Goal: Task Accomplishment & Management: Complete application form

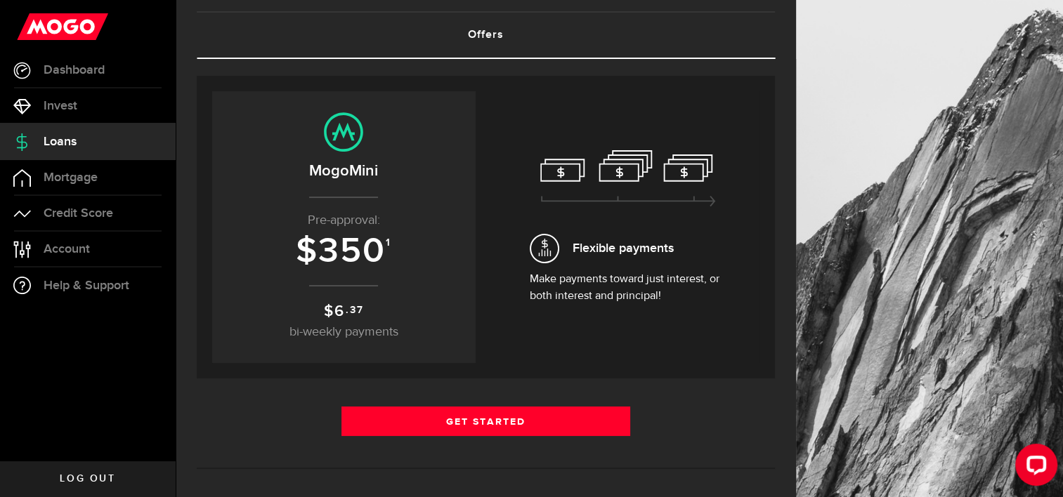
scroll to position [81, 0]
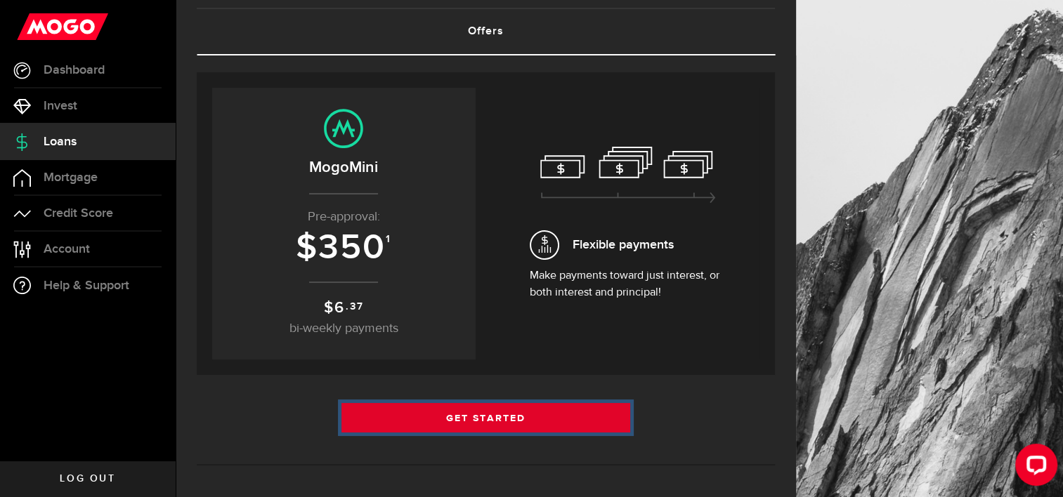
click at [584, 403] on link "Get Started" at bounding box center [485, 418] width 289 height 30
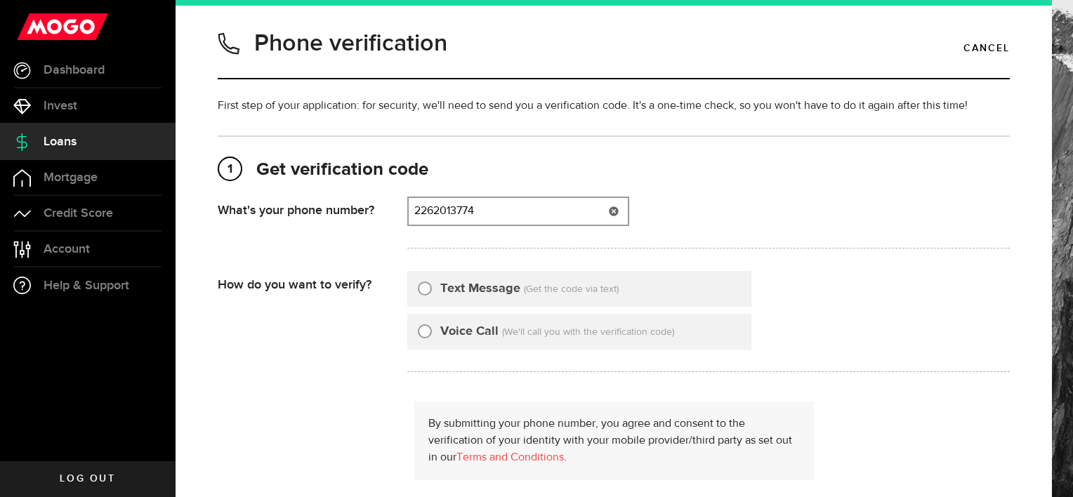
type input "2262013774"
click at [426, 287] on input "Text Message" at bounding box center [425, 287] width 14 height 14
radio input "true"
type input "2262013774"
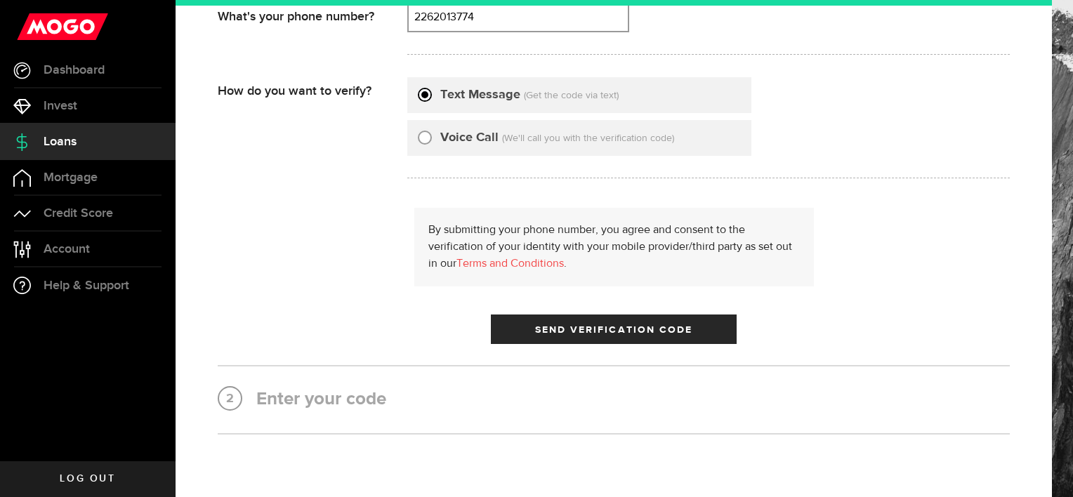
scroll to position [205, 0]
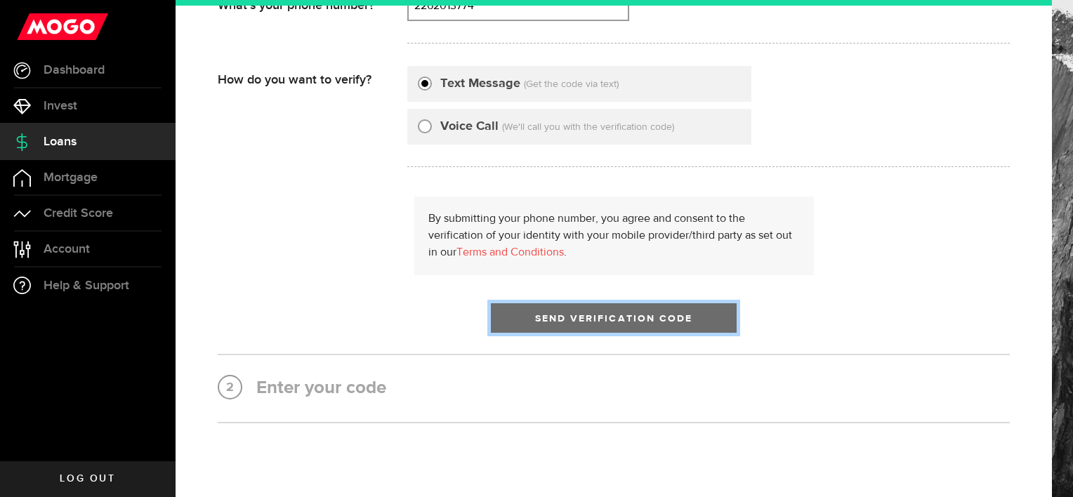
click at [622, 323] on button "Send Verification Code" at bounding box center [614, 318] width 246 height 30
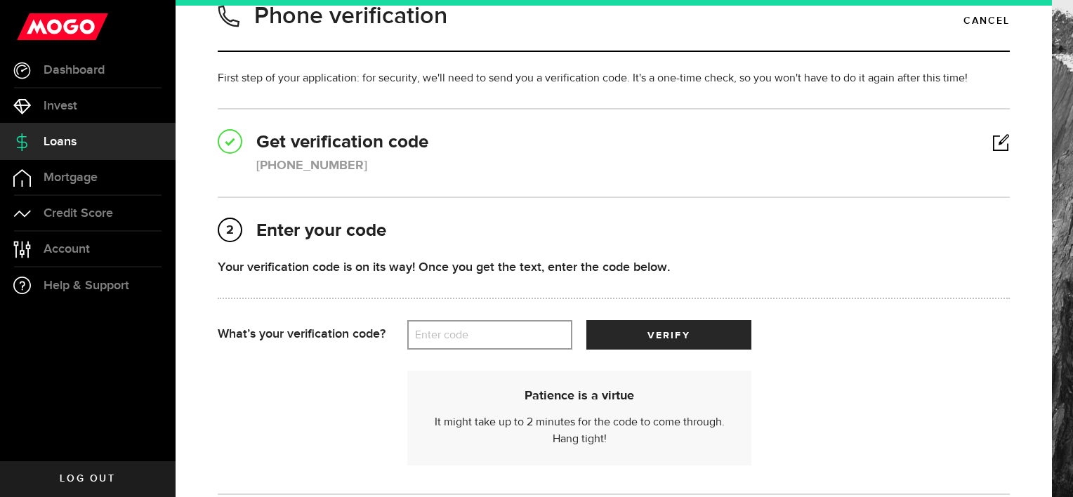
scroll to position [44, 0]
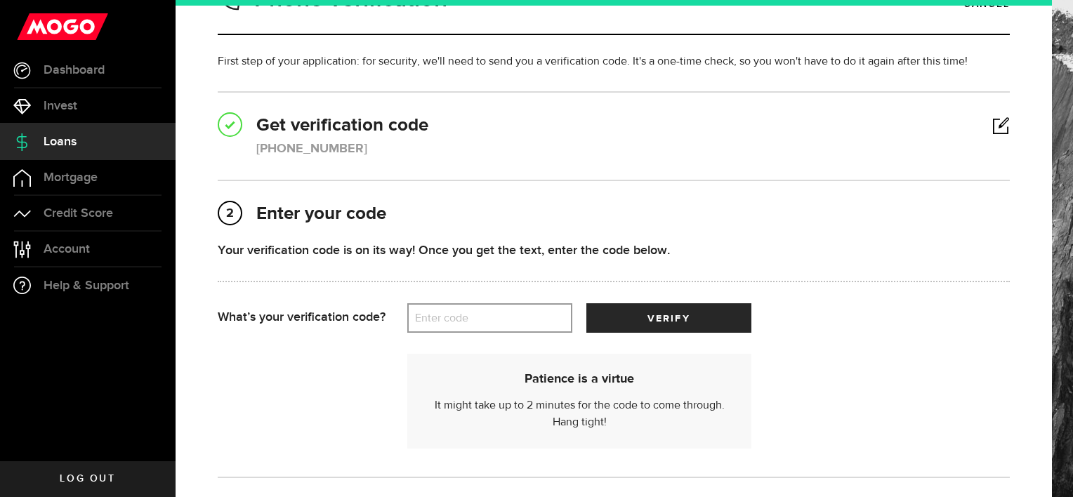
click at [465, 326] on label "Enter code" at bounding box center [489, 318] width 165 height 29
click at [465, 326] on input "Enter code" at bounding box center [489, 318] width 165 height 30
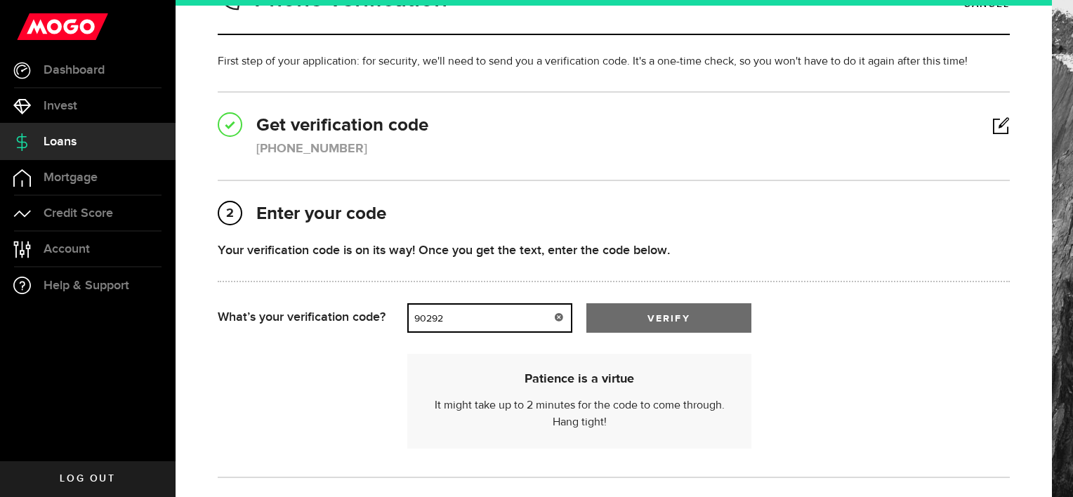
type input "90292"
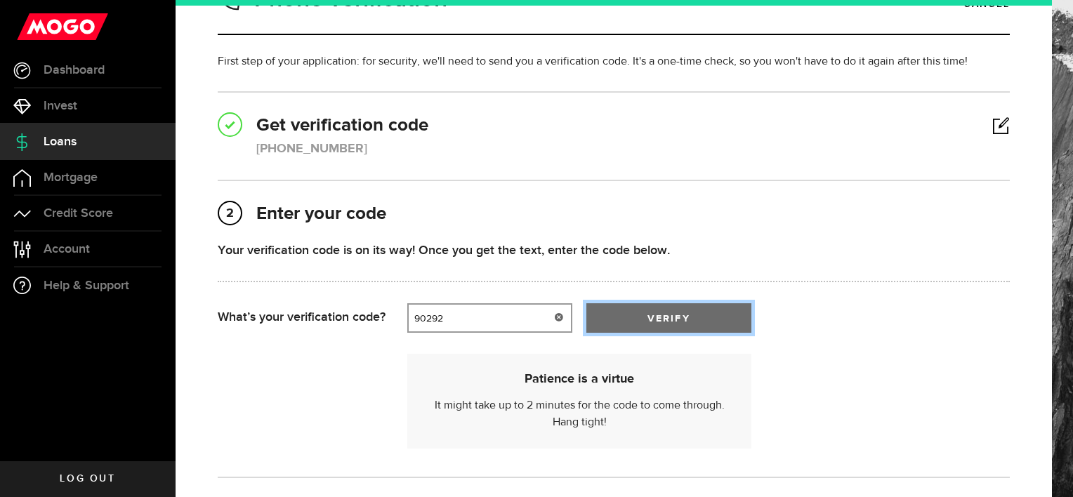
click at [650, 324] on button "verify" at bounding box center [669, 318] width 165 height 30
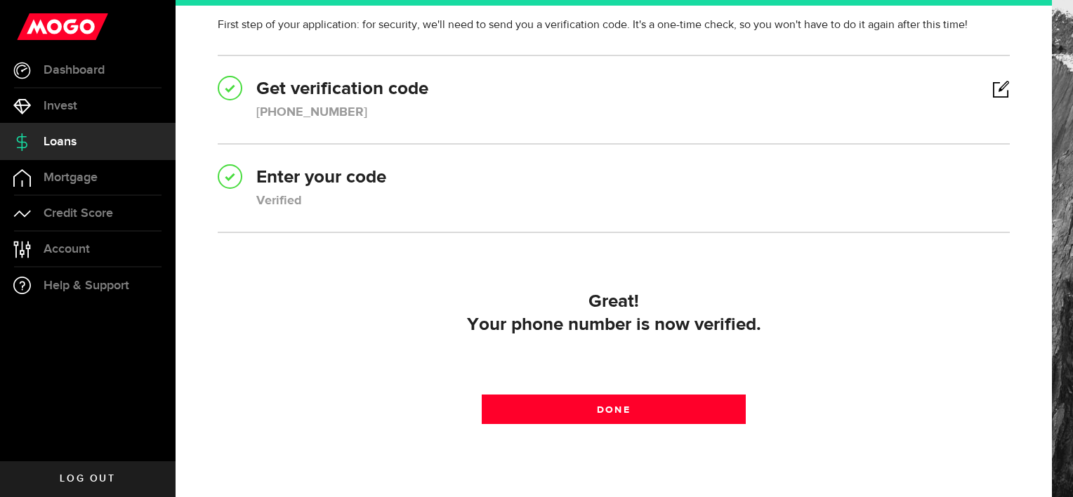
scroll to position [81, 0]
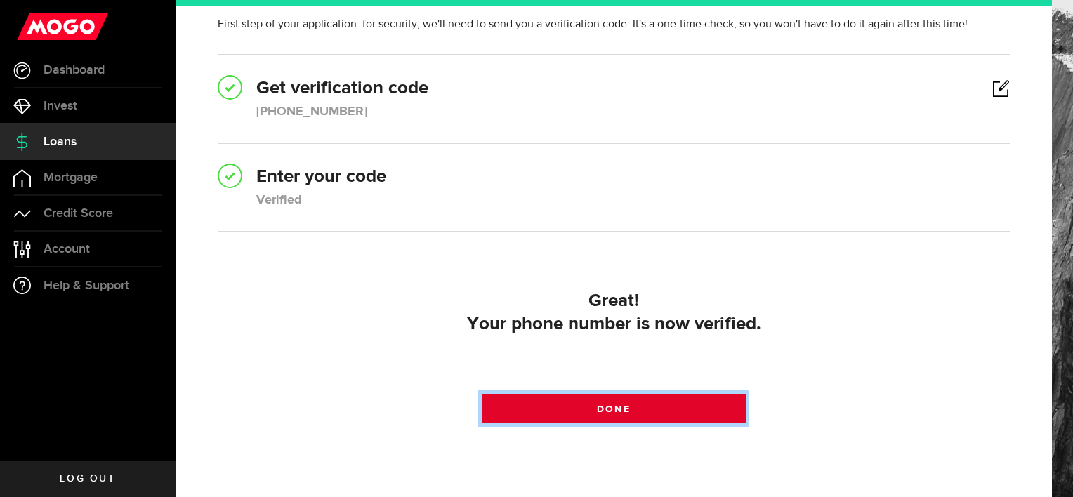
click at [695, 412] on link "Done" at bounding box center [614, 409] width 264 height 30
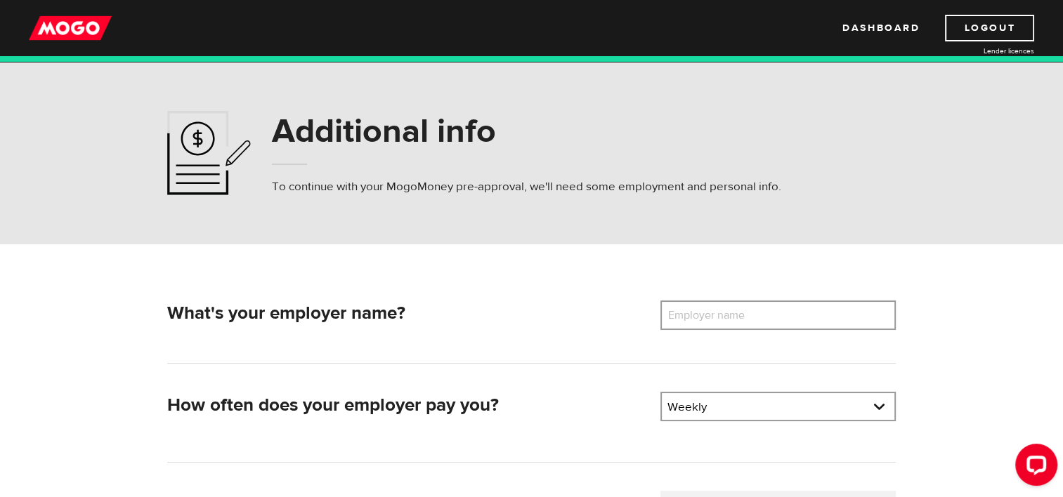
scroll to position [121, 0]
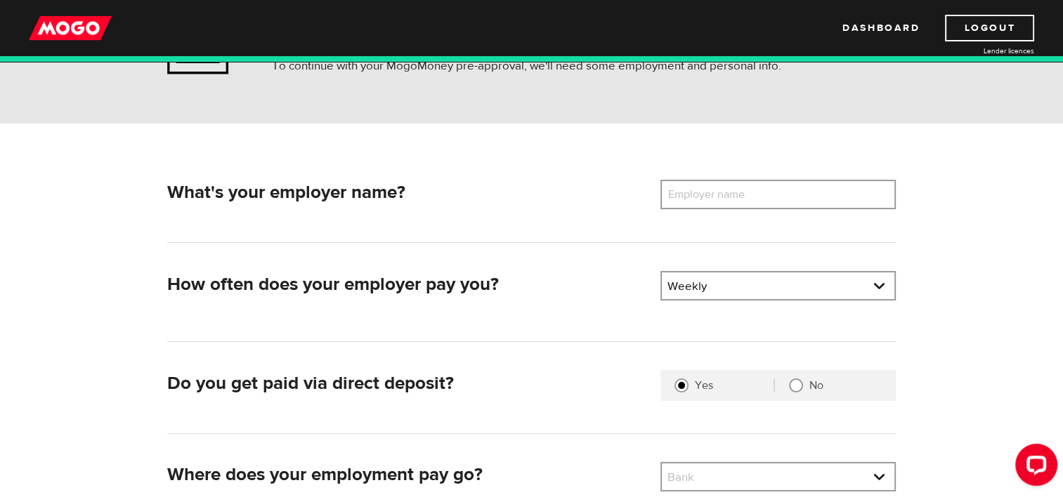
click at [750, 178] on div "What's your employer name? Employer name Please enter your employer's name How …" at bounding box center [531, 364] width 899 height 480
click at [772, 199] on label "Employer name" at bounding box center [716, 195] width 113 height 30
click at [772, 199] on input "Employer name" at bounding box center [777, 195] width 235 height 30
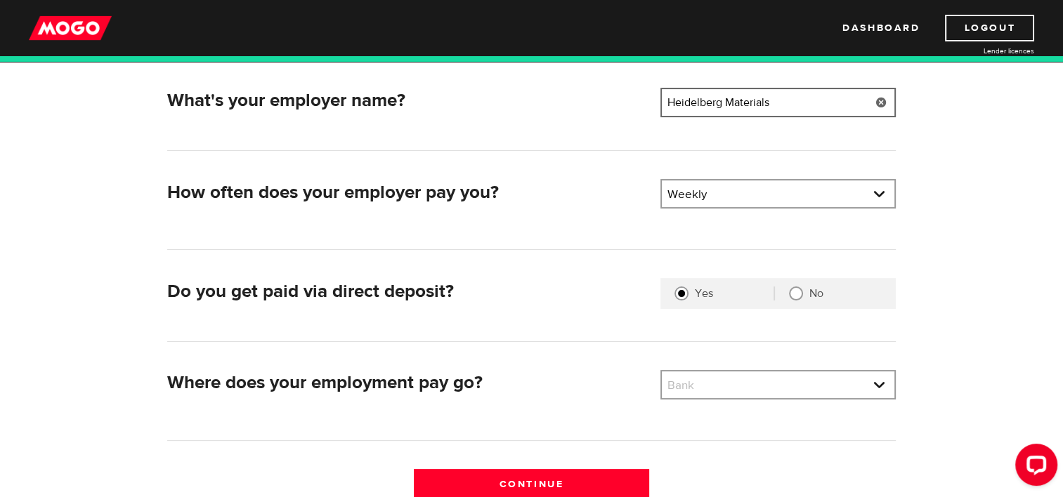
scroll to position [214, 0]
type input "Heidelberg Materials"
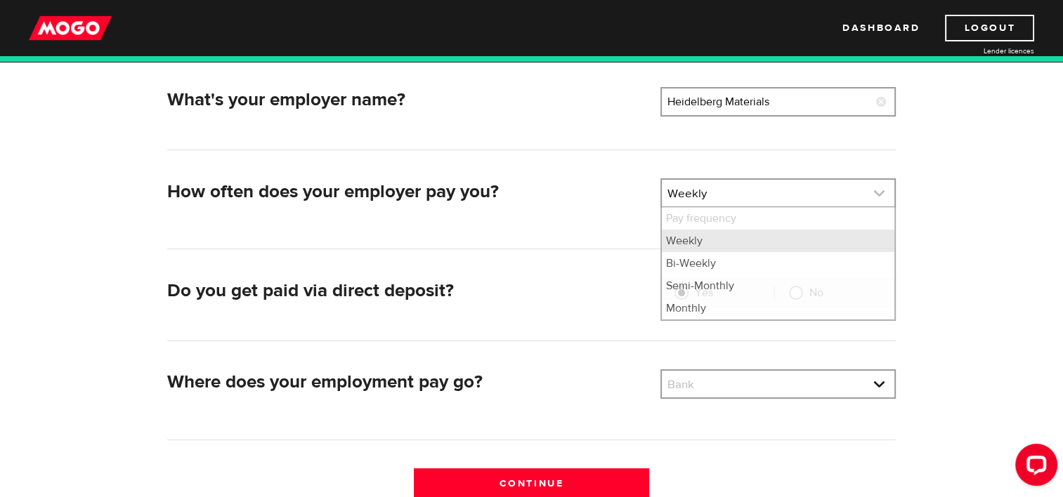
click at [772, 199] on link at bounding box center [778, 193] width 232 height 27
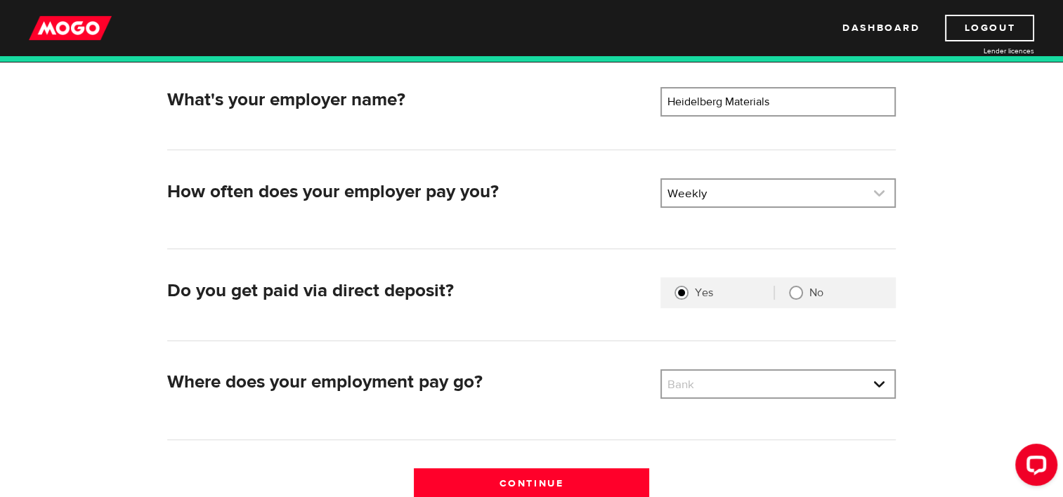
click at [738, 195] on link at bounding box center [778, 193] width 232 height 27
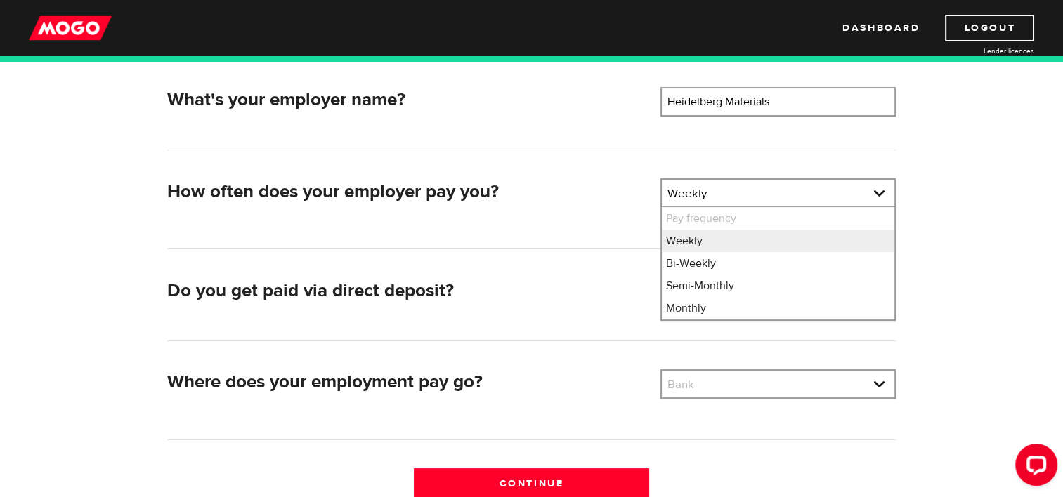
click at [574, 275] on div "What's your employer name? Employer name Please enter your employer's name Heid…" at bounding box center [531, 299] width 749 height 424
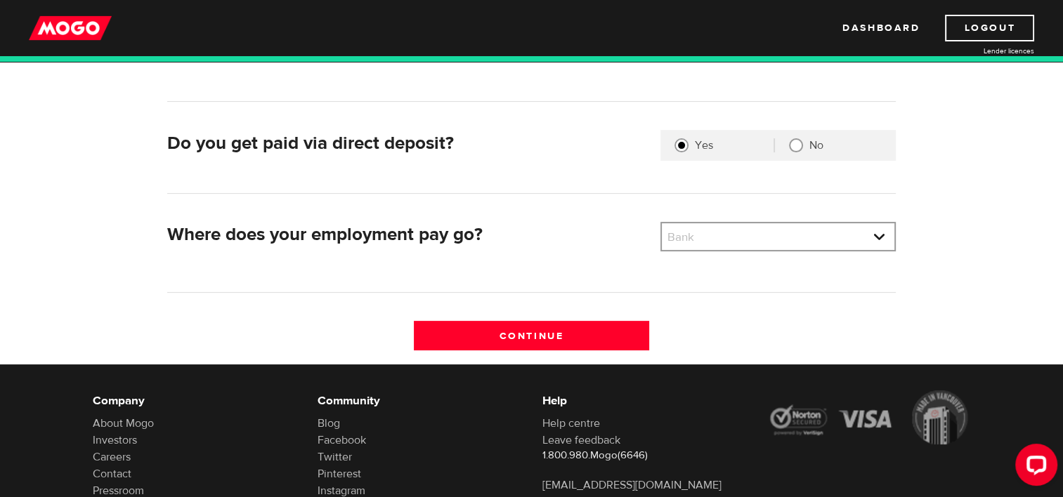
scroll to position [362, 0]
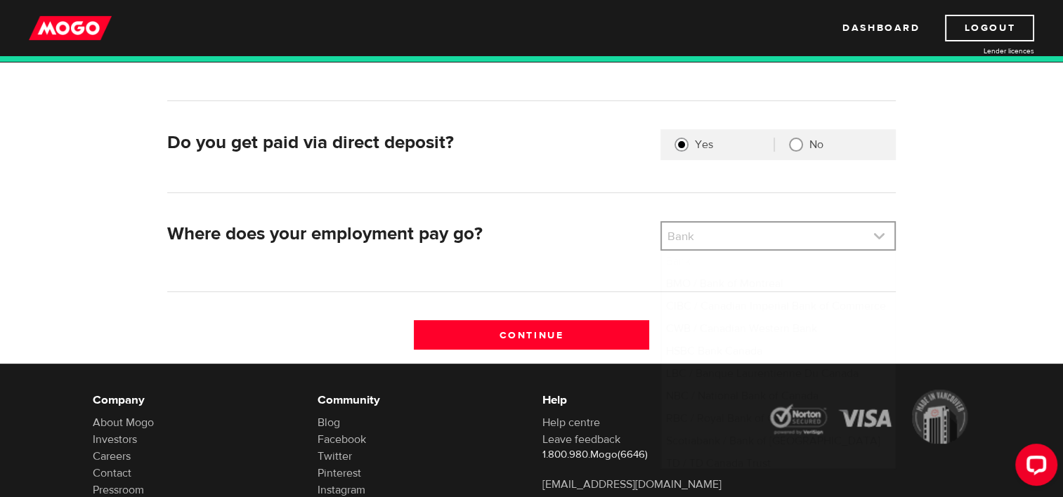
click at [712, 242] on link at bounding box center [778, 236] width 232 height 27
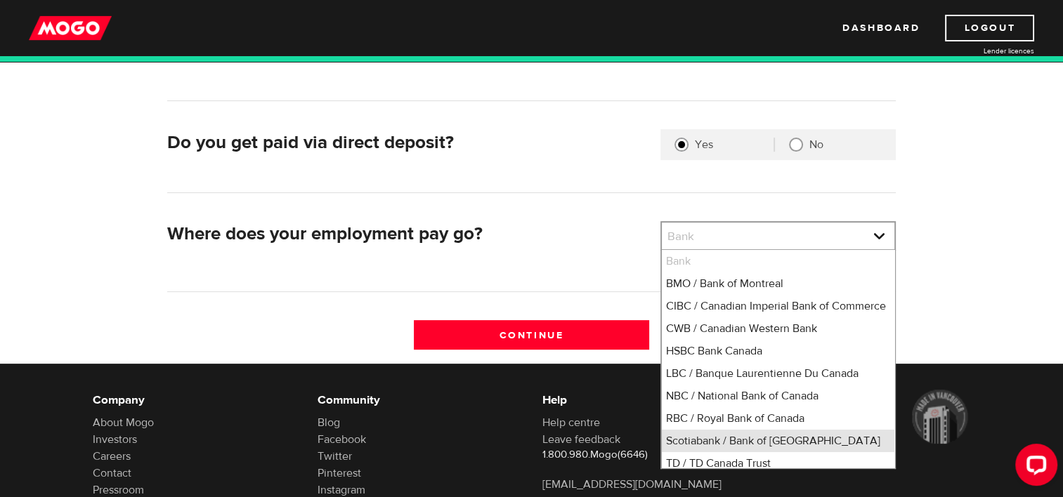
scroll to position [1, 0]
click at [761, 452] on li "Scotiabank / Bank of Nova Scotia" at bounding box center [778, 440] width 232 height 22
select select "2"
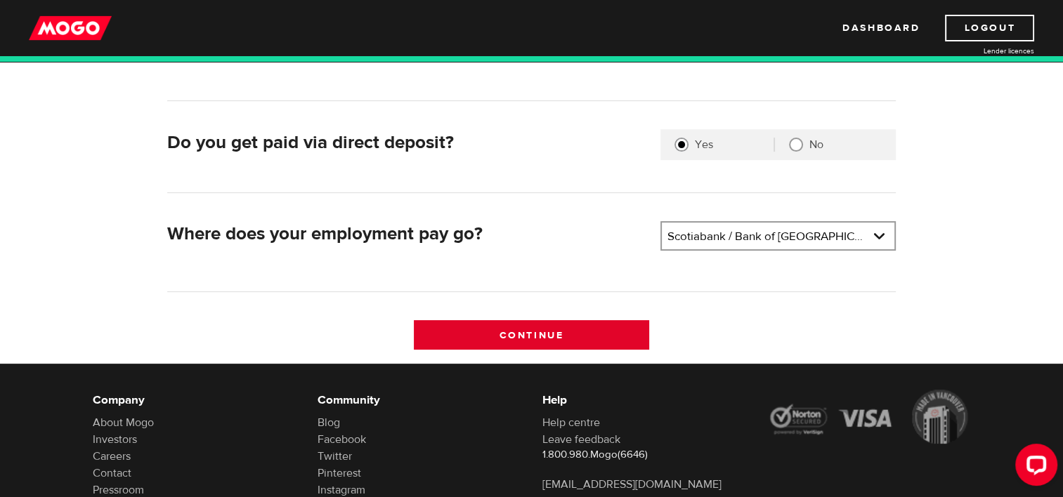
click at [567, 334] on input "Continue" at bounding box center [531, 335] width 235 height 30
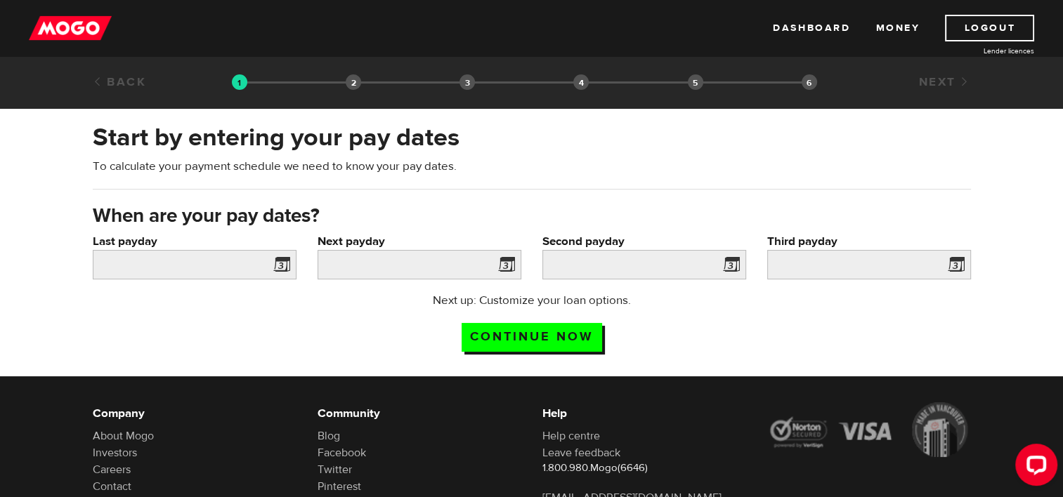
click at [162, 249] on label "Last payday" at bounding box center [195, 241] width 204 height 17
click at [162, 250] on input "Last payday" at bounding box center [195, 265] width 204 height 30
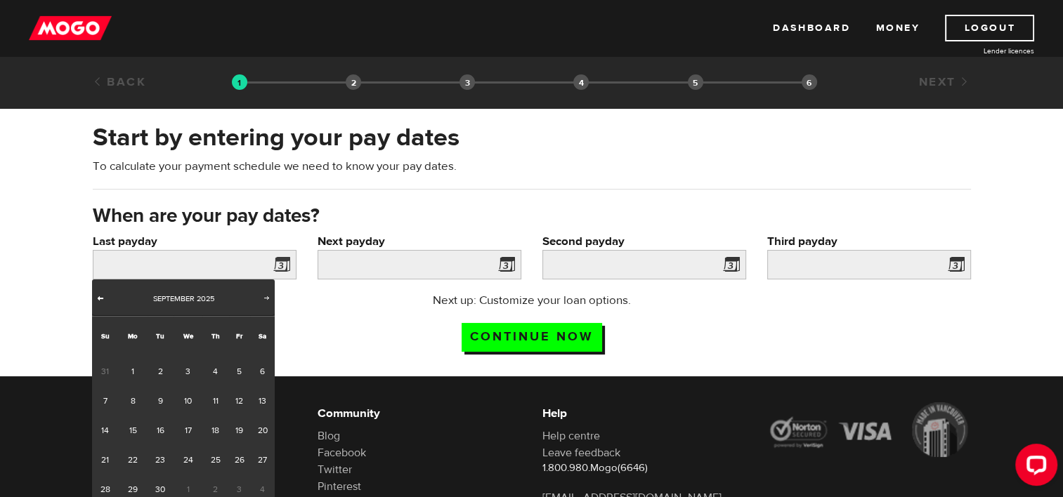
click at [107, 293] on link "Prev" at bounding box center [100, 299] width 14 height 14
click at [219, 482] on link "28" at bounding box center [215, 490] width 26 height 30
type input "[DATE]"
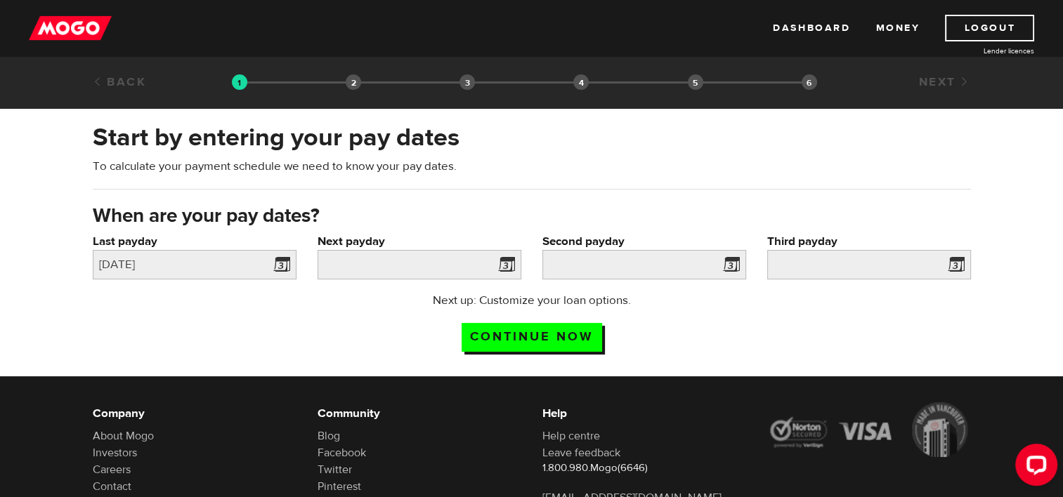
click at [508, 261] on span at bounding box center [503, 267] width 21 height 22
click at [511, 264] on span at bounding box center [503, 267] width 21 height 22
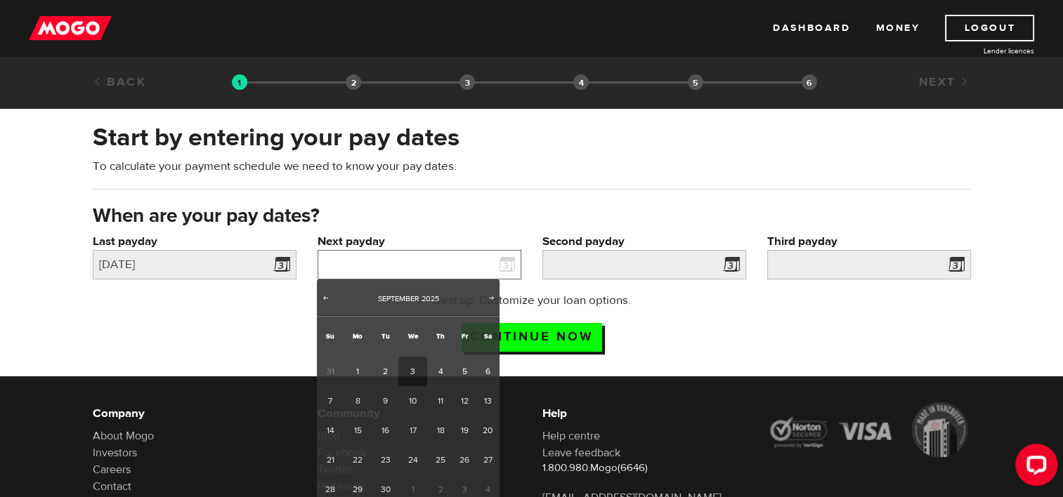
click at [440, 275] on input "Next payday" at bounding box center [419, 265] width 204 height 30
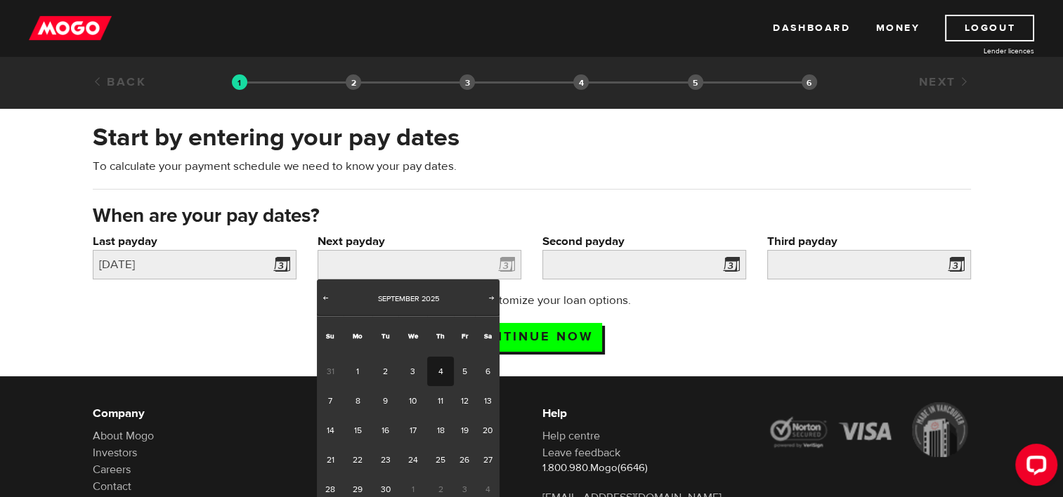
click at [446, 370] on link "4" at bounding box center [440, 372] width 26 height 30
type input "2025/09/04"
type input "2025/9/11"
type input "2025/9/18"
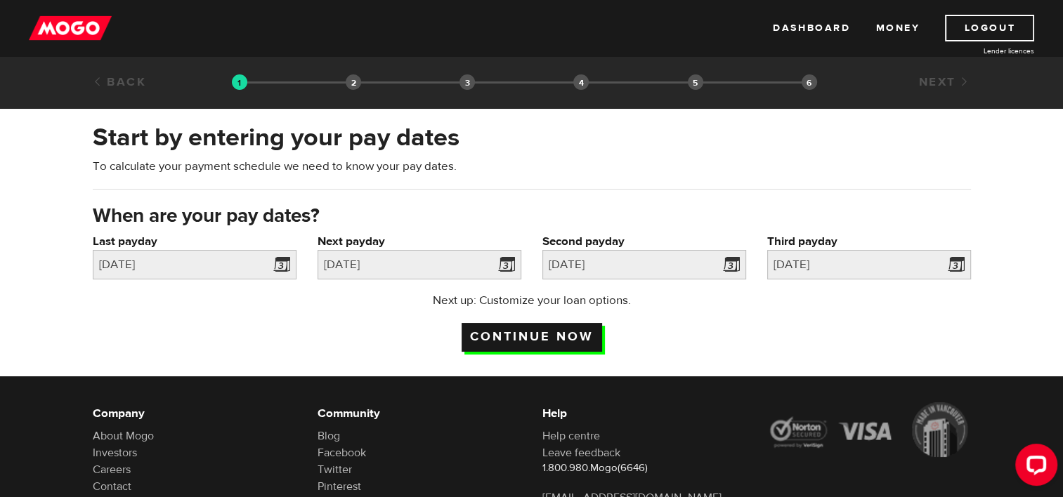
click at [518, 334] on input "Continue now" at bounding box center [531, 337] width 140 height 29
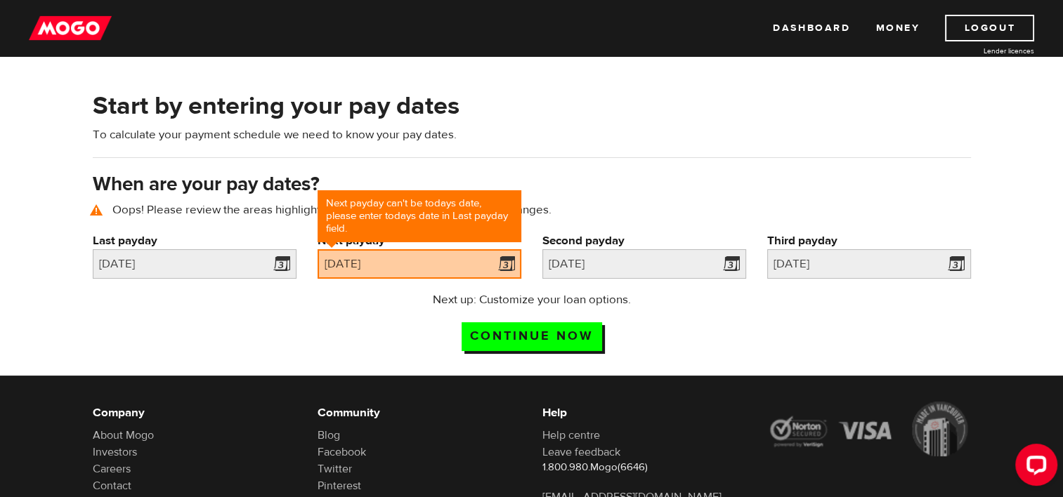
scroll to position [64, 0]
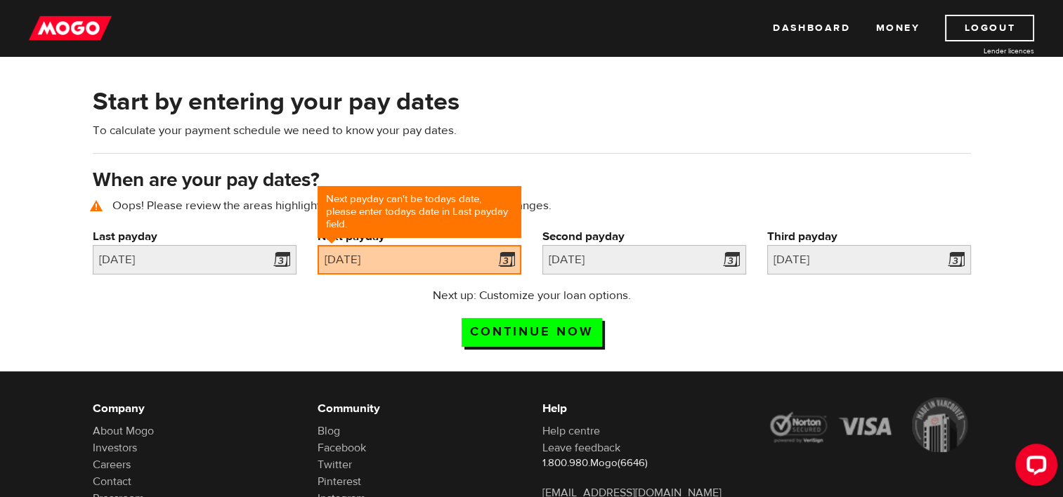
click at [257, 303] on div "Next up: Customize your loan options. Continue now" at bounding box center [531, 322] width 899 height 70
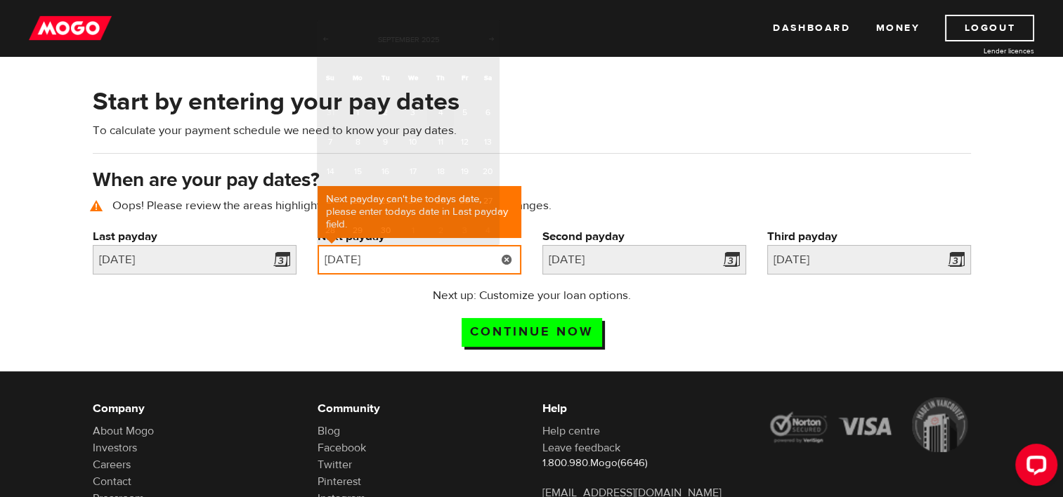
click at [422, 265] on input "[DATE]" at bounding box center [419, 260] width 204 height 30
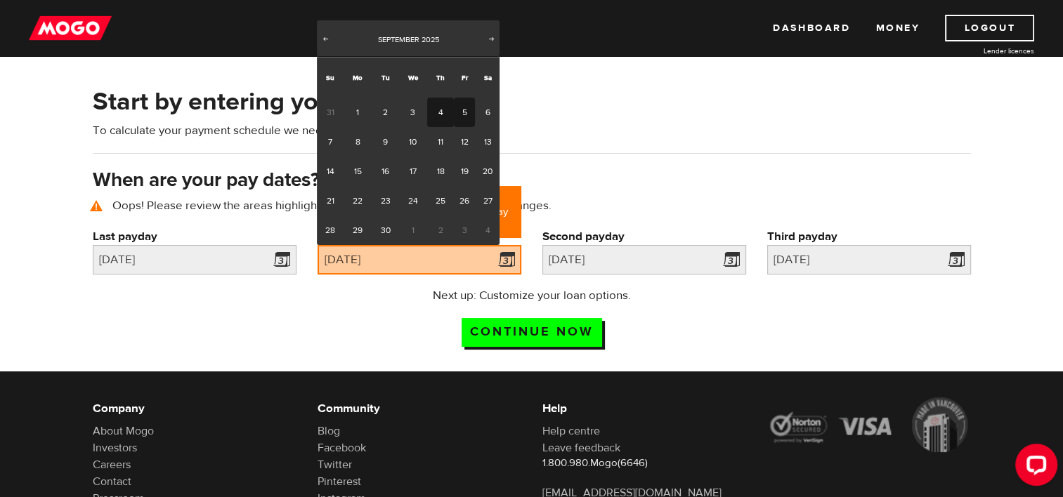
click at [459, 110] on link "5" at bounding box center [465, 113] width 22 height 30
type input "2025/09/05"
type input "2025/9/12"
type input "2025/9/19"
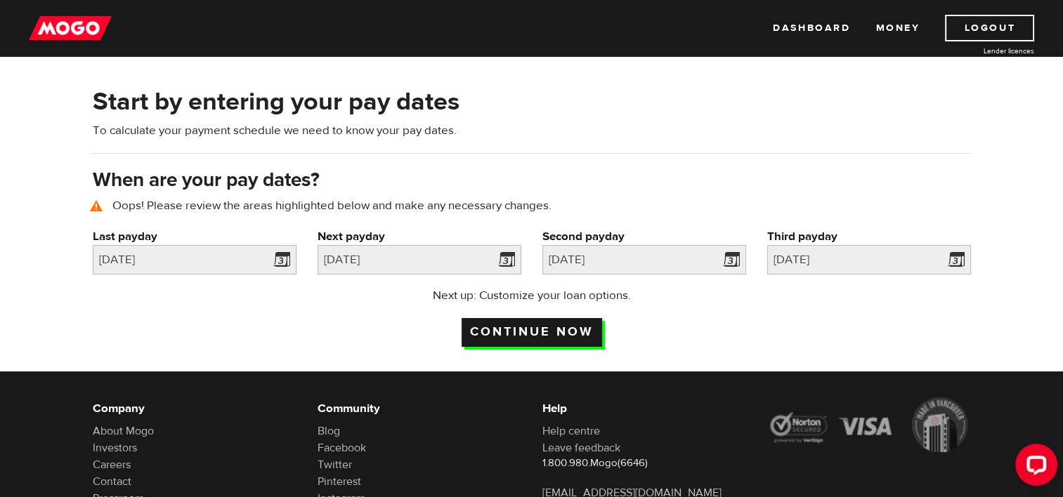
click at [544, 336] on input "Continue now" at bounding box center [531, 332] width 140 height 29
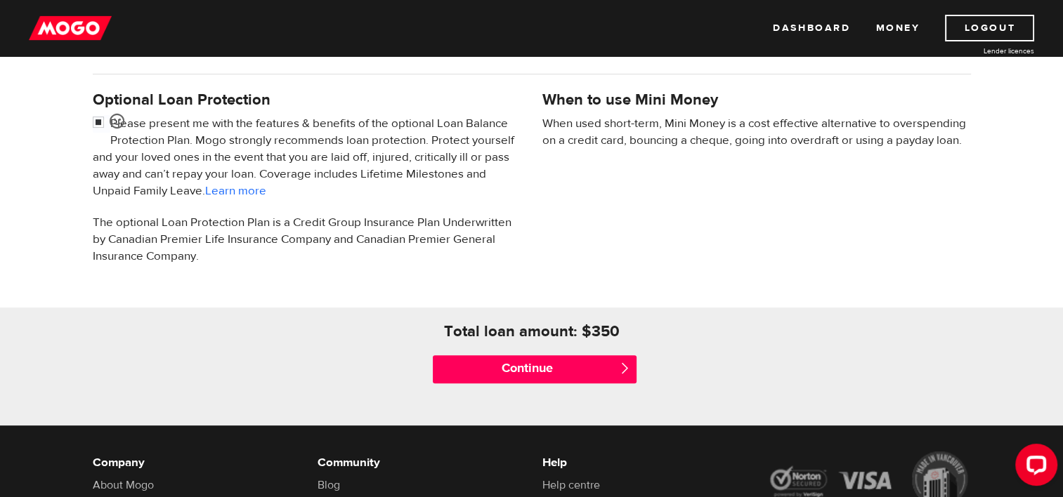
scroll to position [452, 0]
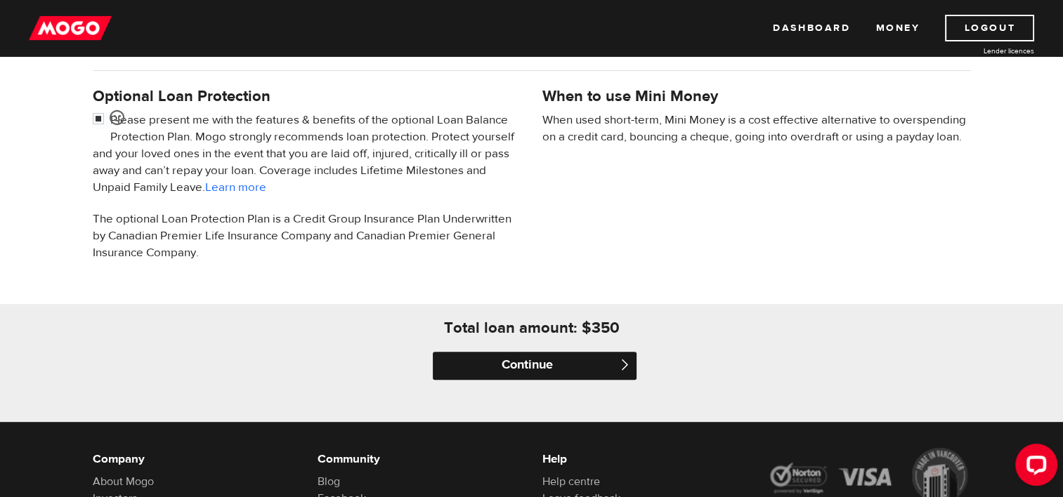
click at [593, 369] on input "Continue" at bounding box center [535, 366] width 204 height 28
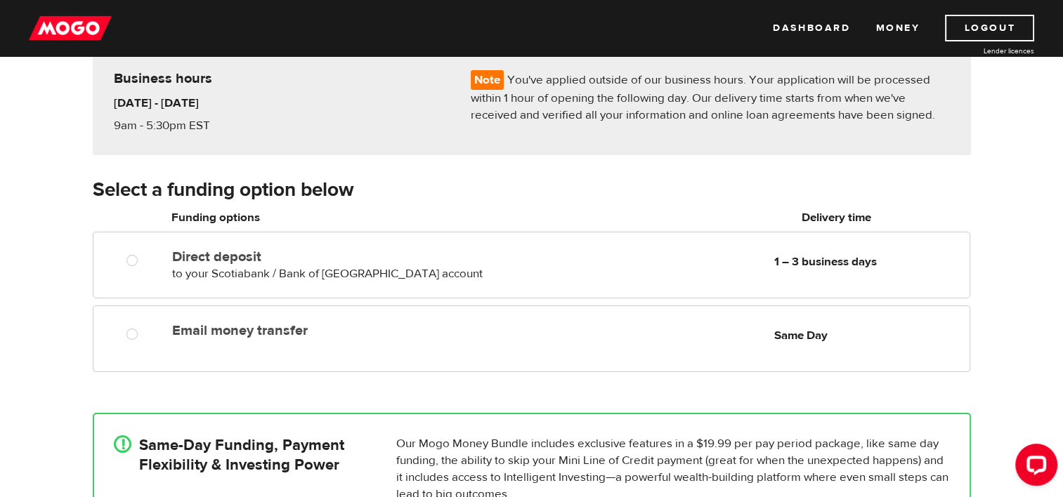
scroll to position [124, 0]
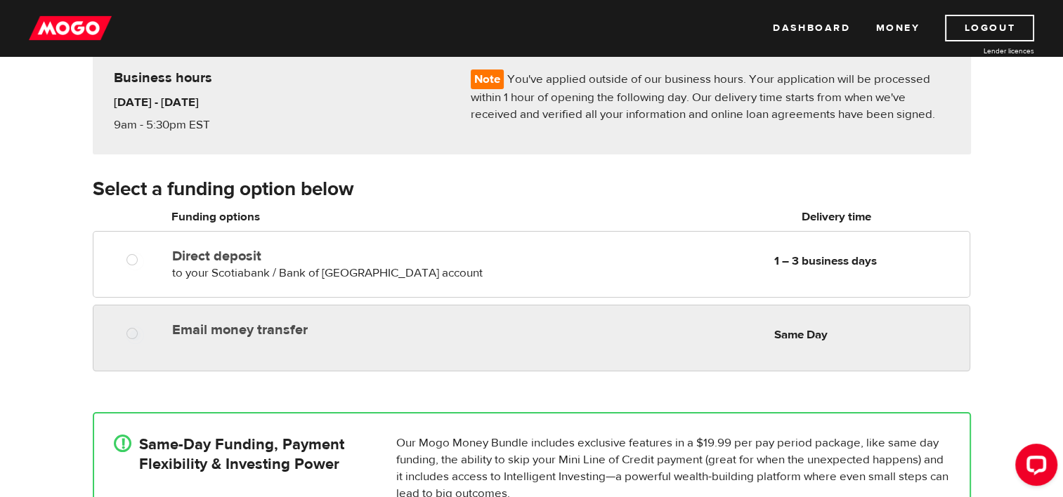
radio input "true"
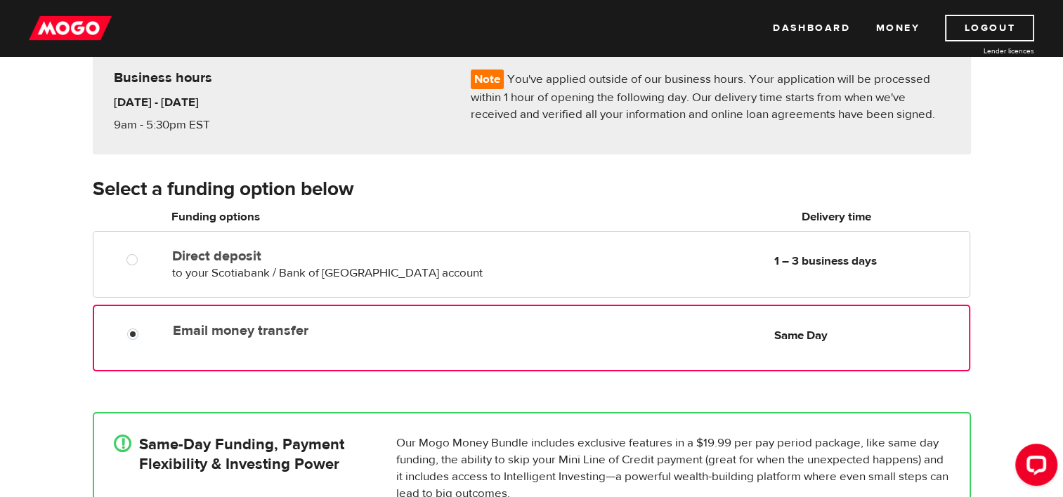
click at [492, 360] on div "Email money transfer Delivery in Same Day Same Day" at bounding box center [531, 338] width 877 height 67
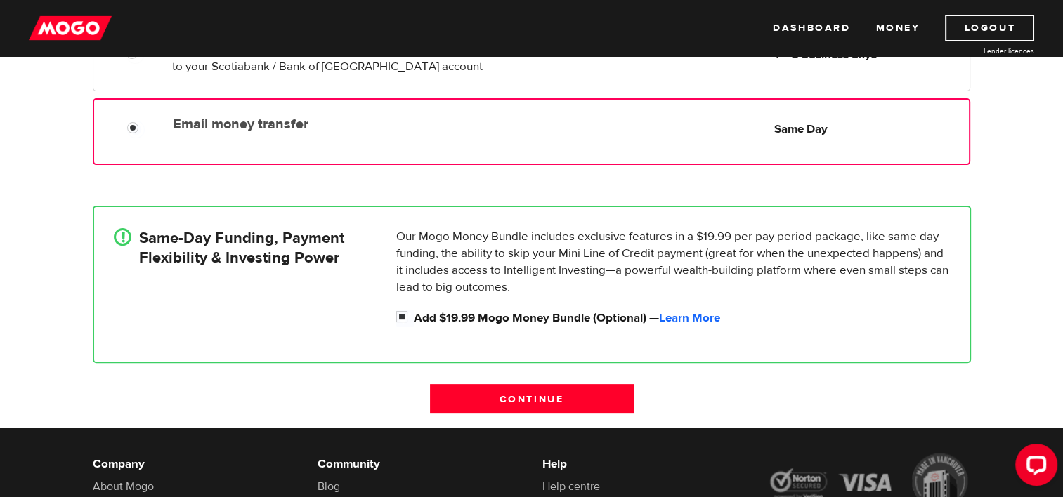
scroll to position [340, 0]
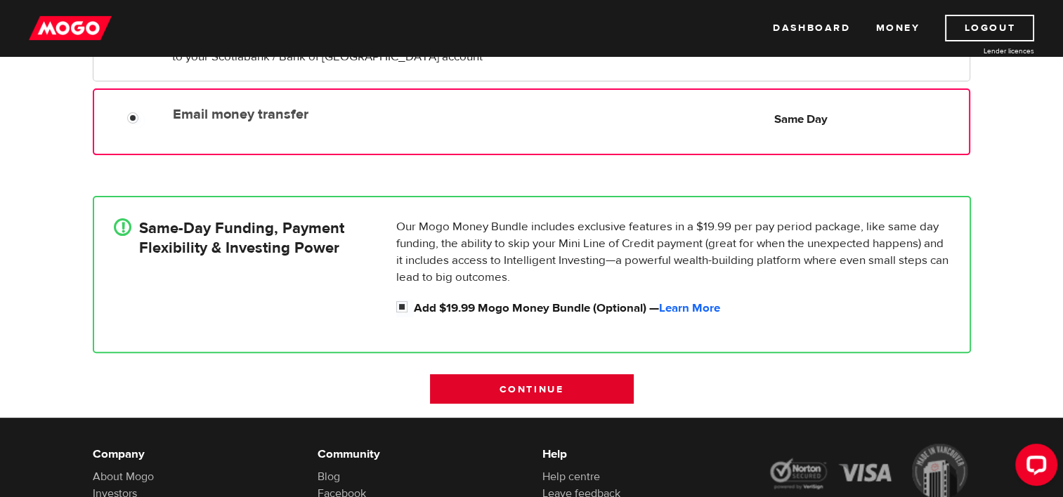
click at [577, 391] on input "Continue" at bounding box center [532, 389] width 204 height 30
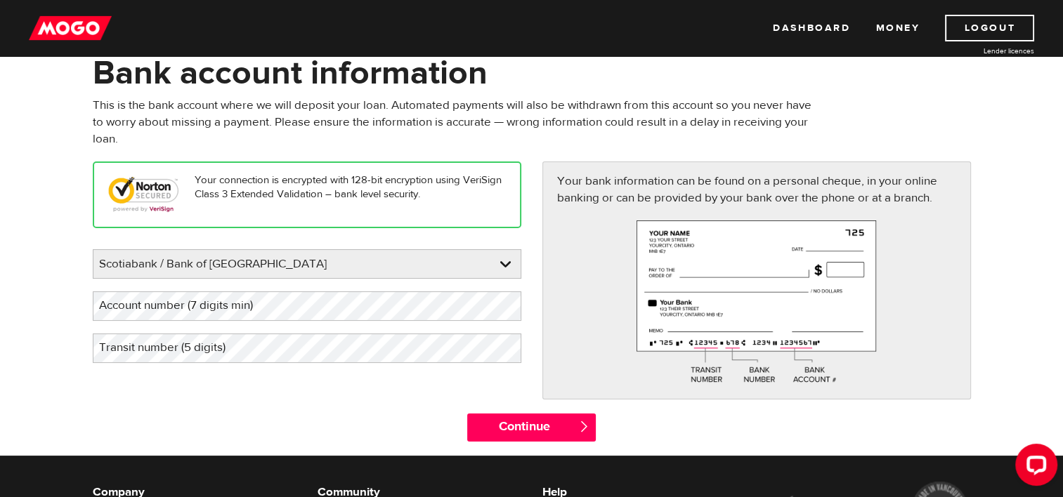
scroll to position [74, 0]
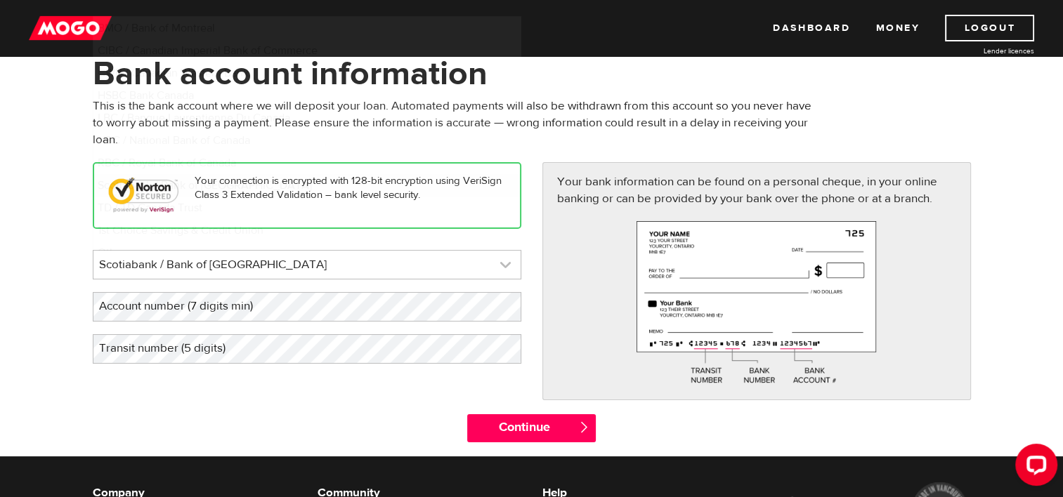
click at [403, 257] on link at bounding box center [306, 265] width 427 height 28
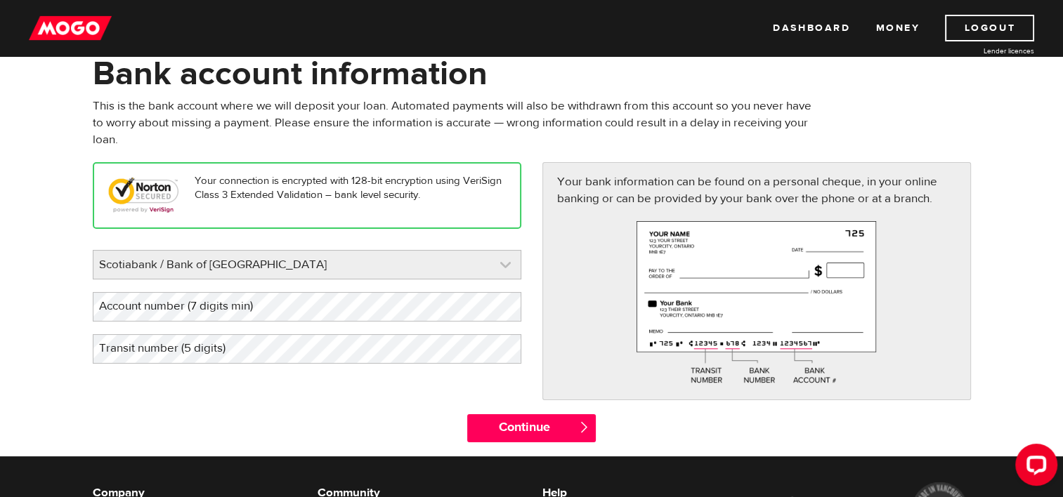
click at [403, 257] on link at bounding box center [306, 265] width 427 height 28
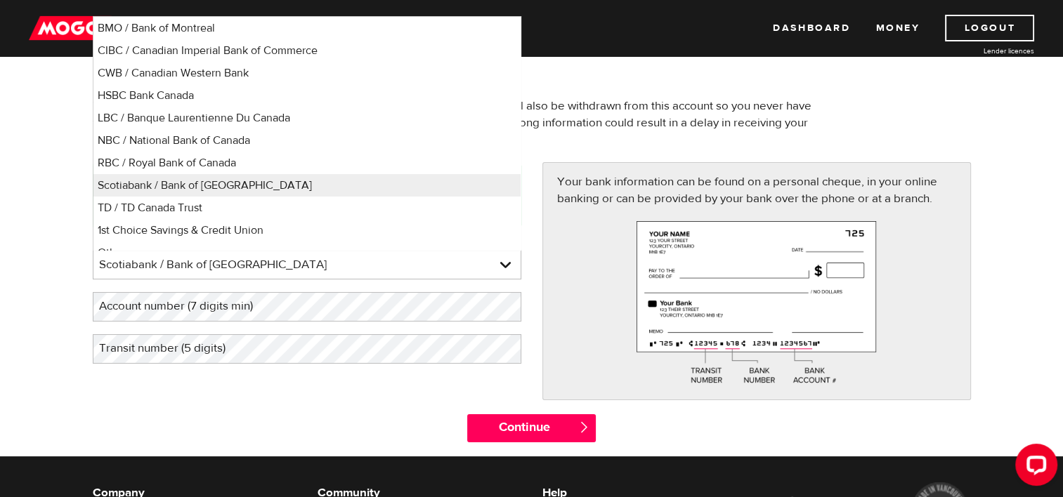
click at [43, 301] on form "Bank account information Oops! Please review the areas highlighted below and ma…" at bounding box center [531, 254] width 1063 height 403
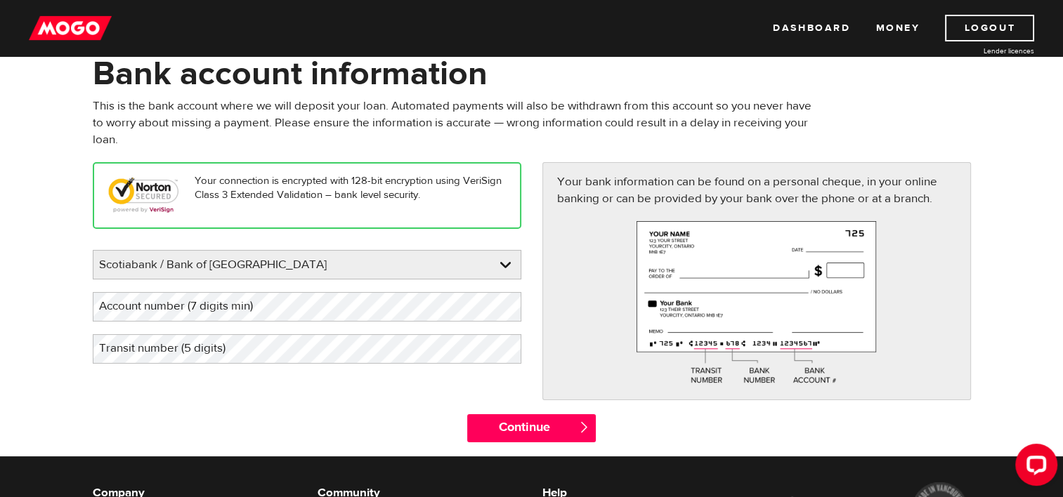
click at [163, 305] on label "Account number (7 digits min)" at bounding box center [187, 306] width 189 height 29
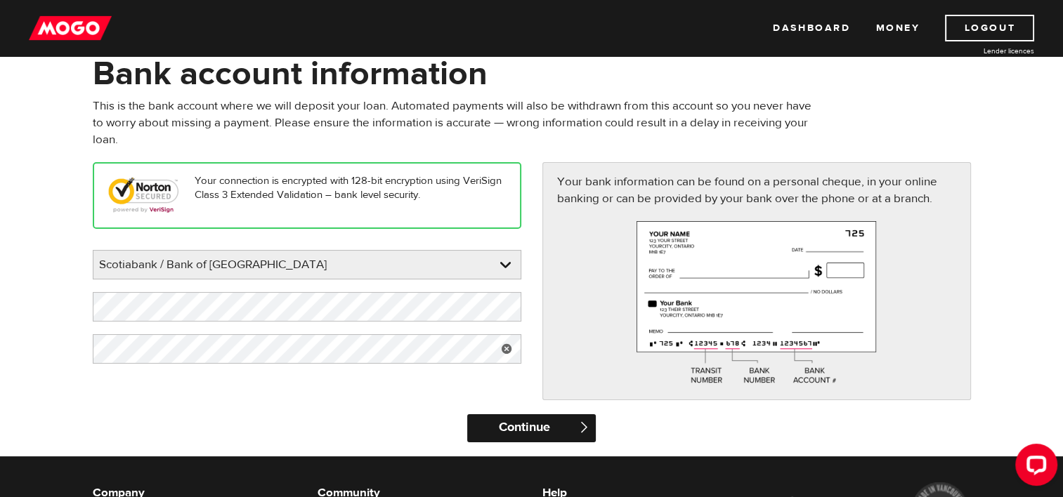
click at [531, 424] on input "Continue" at bounding box center [531, 428] width 129 height 28
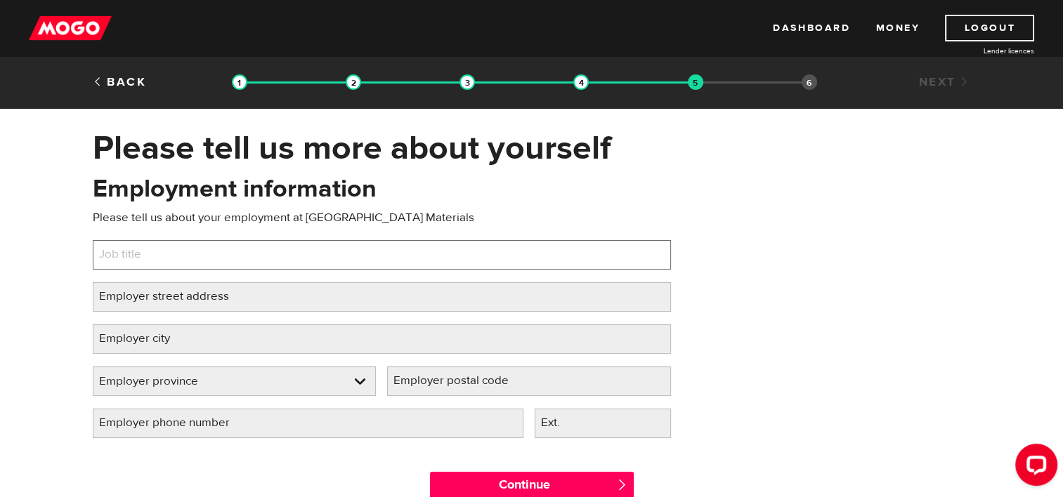
click at [213, 262] on input "Job title" at bounding box center [382, 255] width 578 height 30
type input "Heidelberg Materials"
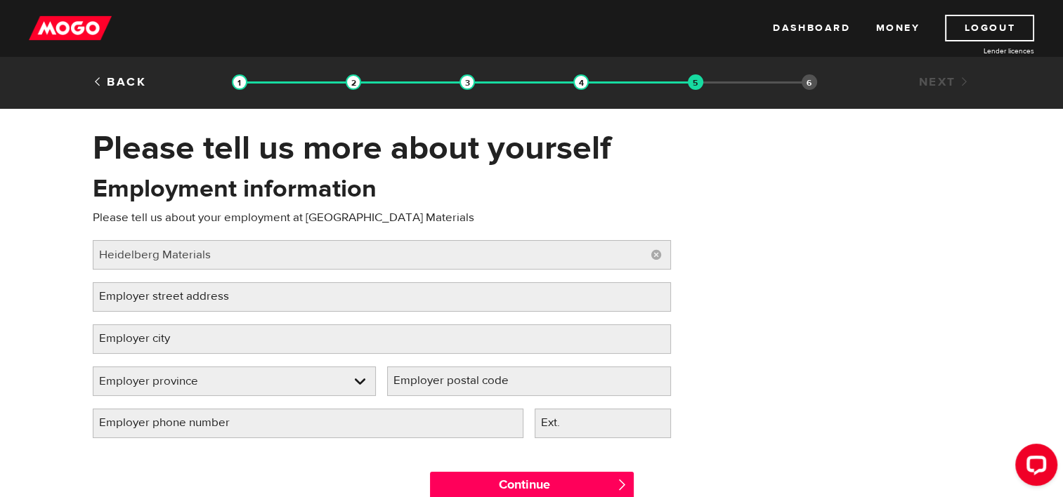
click at [213, 294] on label "Employer street address" at bounding box center [175, 296] width 165 height 29
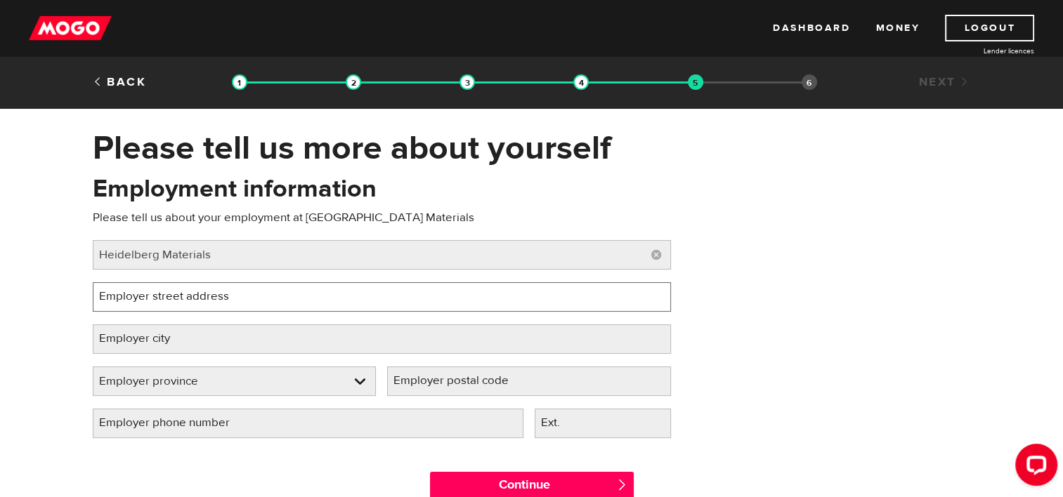
click at [213, 294] on input "Employer street address" at bounding box center [382, 297] width 578 height 30
type input "2787 Sheffield Road"
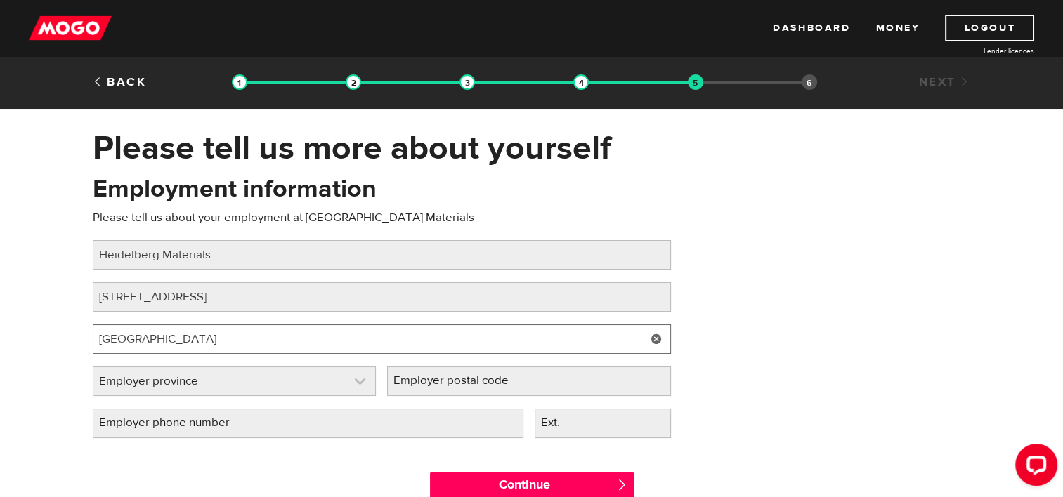
type input "Ottawa"
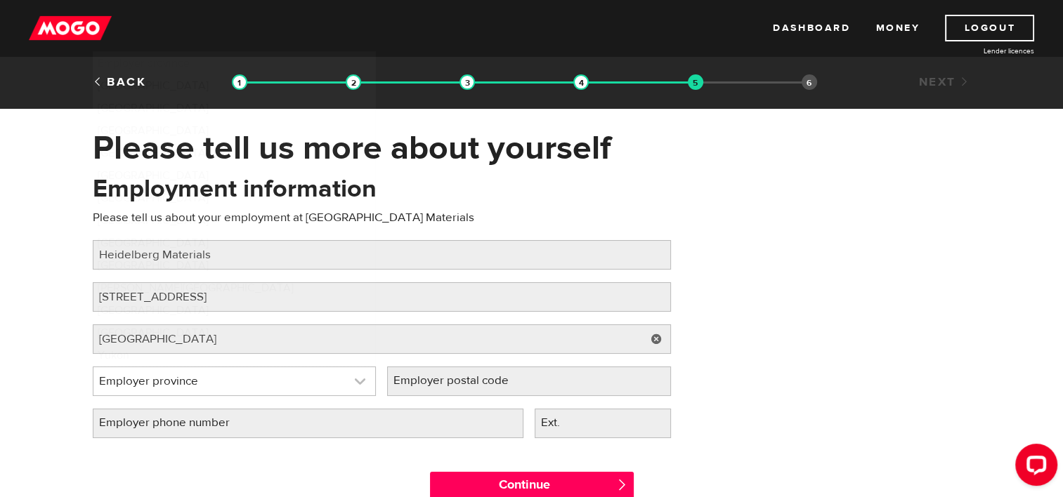
click at [211, 388] on link at bounding box center [234, 381] width 282 height 28
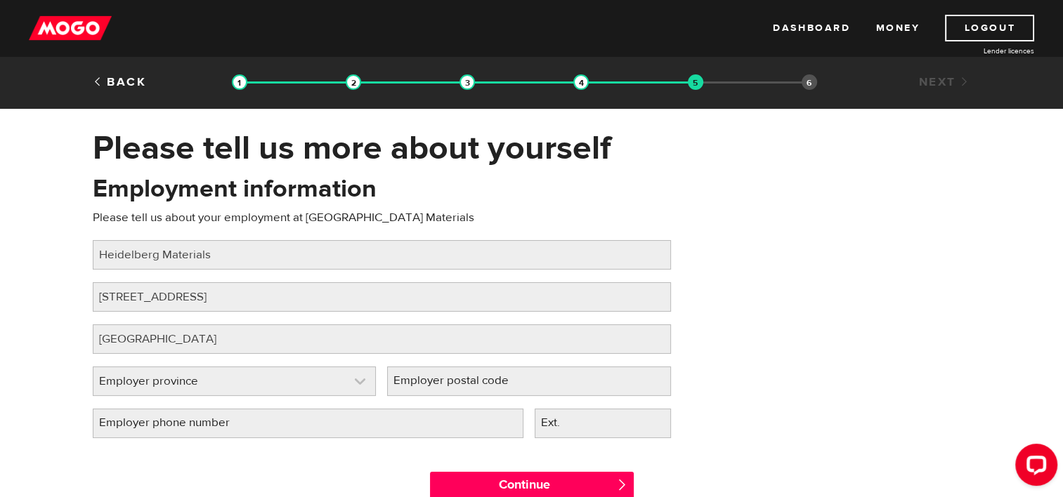
click at [211, 388] on link at bounding box center [234, 381] width 282 height 28
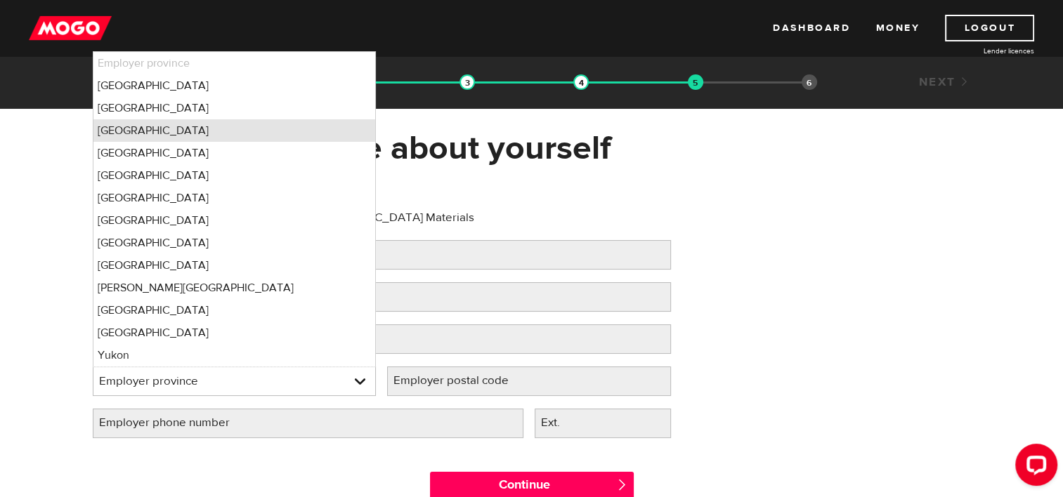
click at [173, 129] on li "Ontario" at bounding box center [234, 130] width 282 height 22
select select "ON"
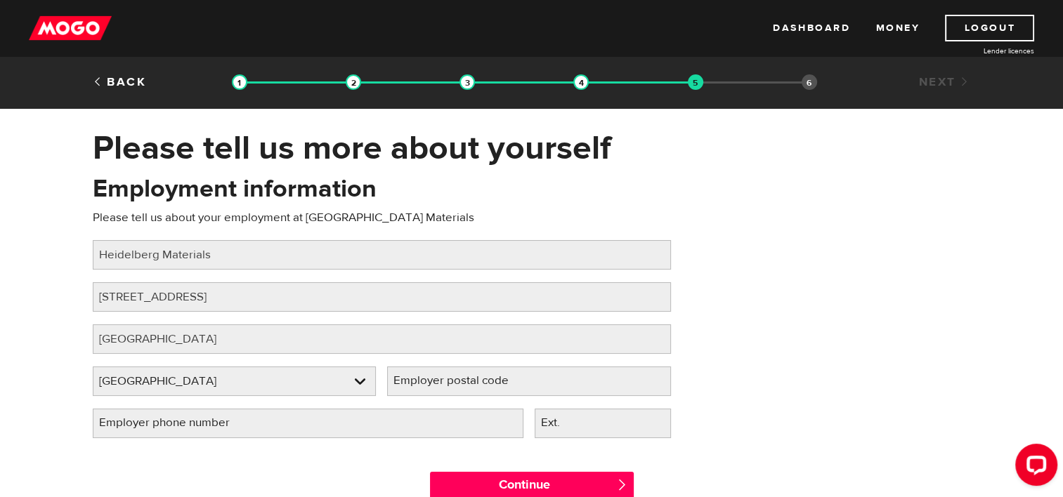
click at [430, 380] on label "Employer postal code" at bounding box center [462, 381] width 150 height 29
click at [430, 380] on input "Employer postal code" at bounding box center [529, 382] width 284 height 30
type input "k1b 3v8"
click at [228, 416] on label "Employer phone number" at bounding box center [176, 423] width 166 height 29
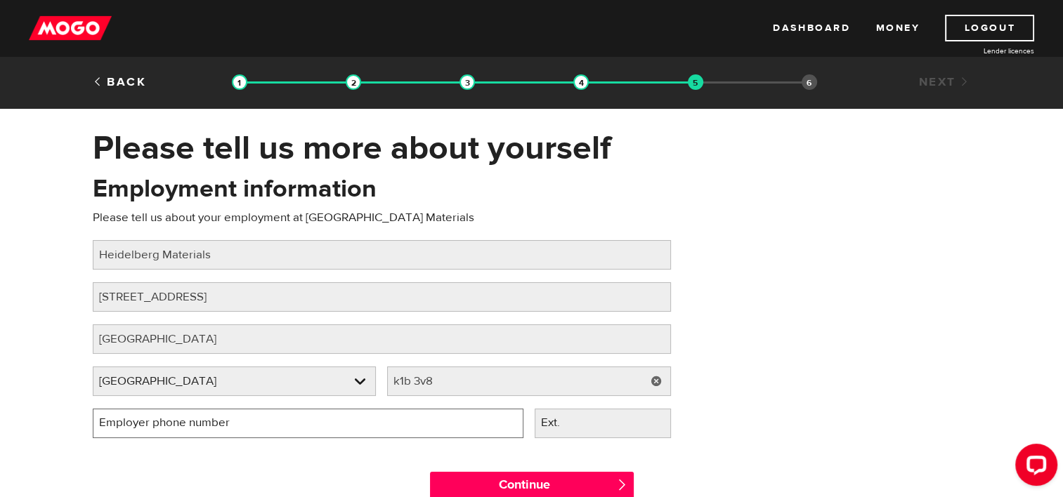
click at [228, 416] on input "Employer phone number" at bounding box center [308, 424] width 431 height 30
type input "(343) 227-6015"
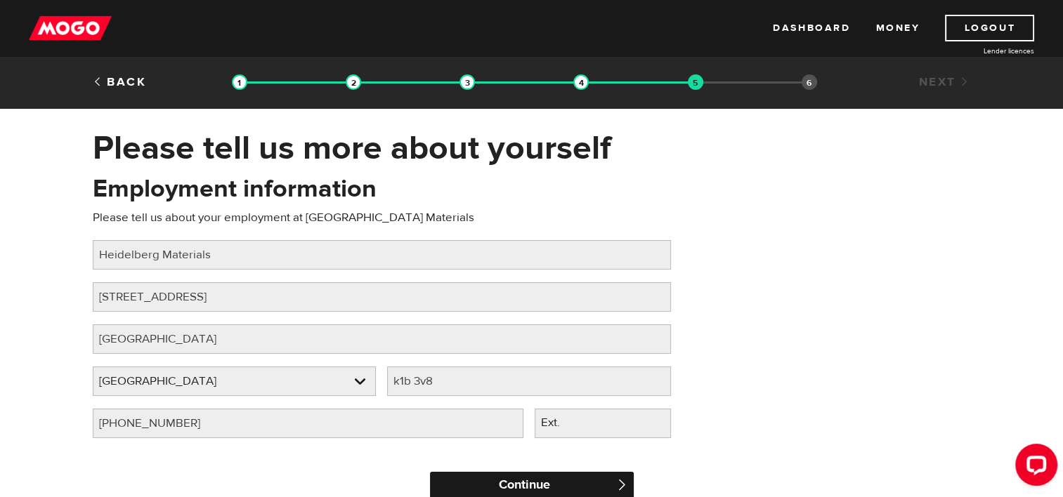
click at [512, 485] on input "Continue" at bounding box center [532, 486] width 204 height 28
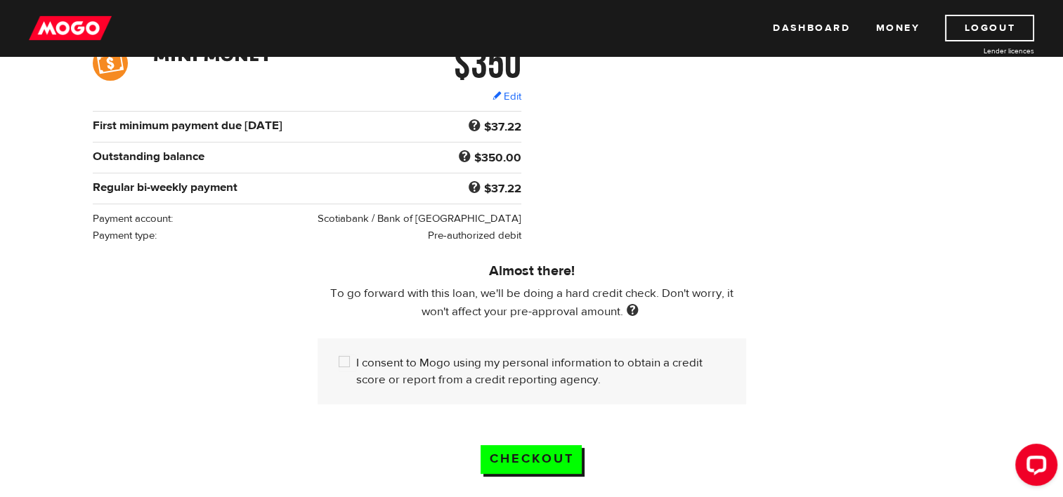
scroll to position [241, 0]
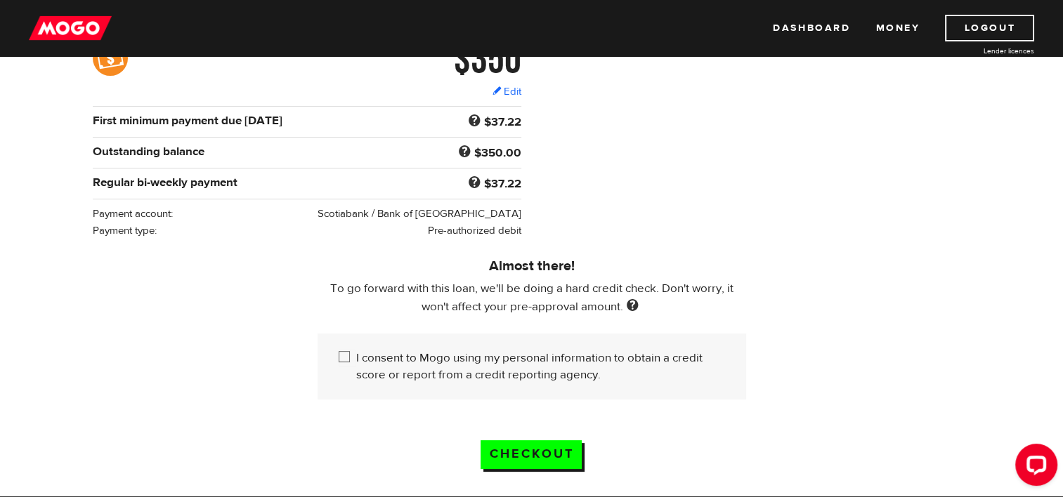
click at [343, 354] on input "I consent to Mogo using my personal information to obtain a credit score or rep…" at bounding box center [348, 359] width 18 height 18
checkbox input "true"
click at [527, 461] on input "Checkout" at bounding box center [530, 454] width 101 height 29
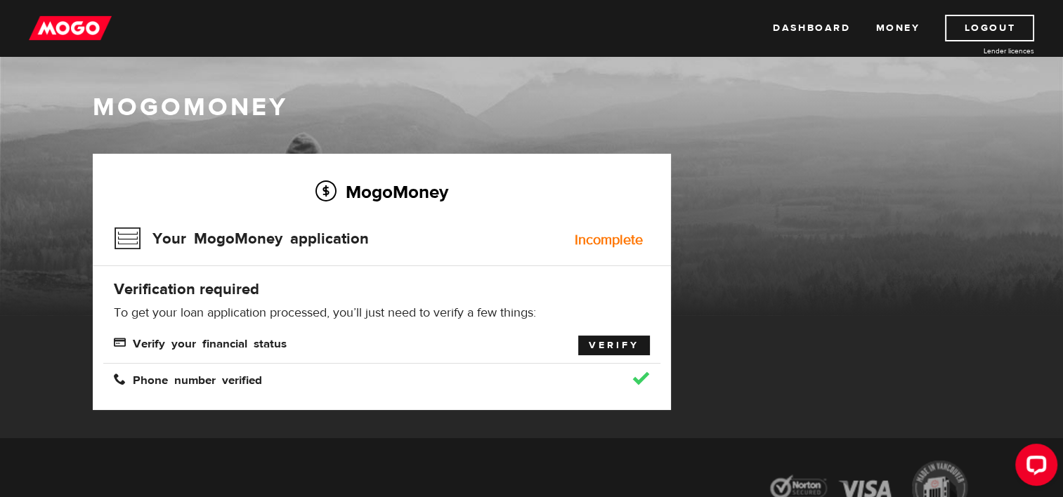
click at [634, 341] on link "Verify" at bounding box center [614, 346] width 72 height 20
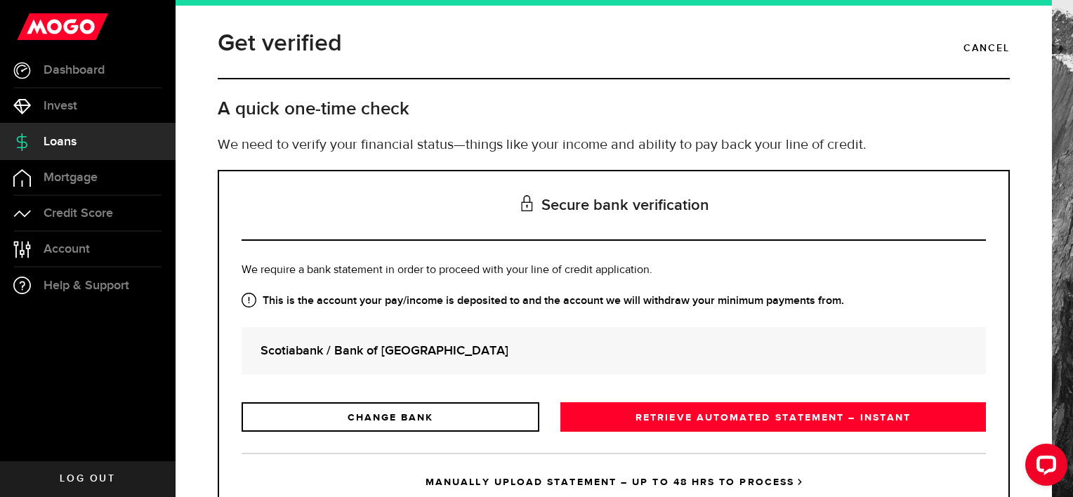
scroll to position [55, 0]
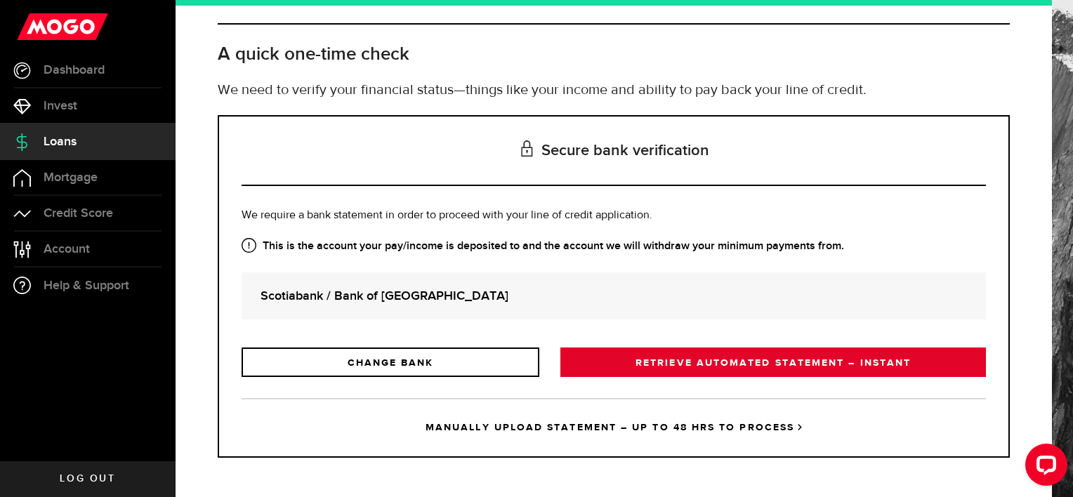
click at [665, 348] on link "RETRIEVE AUTOMATED STATEMENT – INSTANT" at bounding box center [774, 363] width 426 height 30
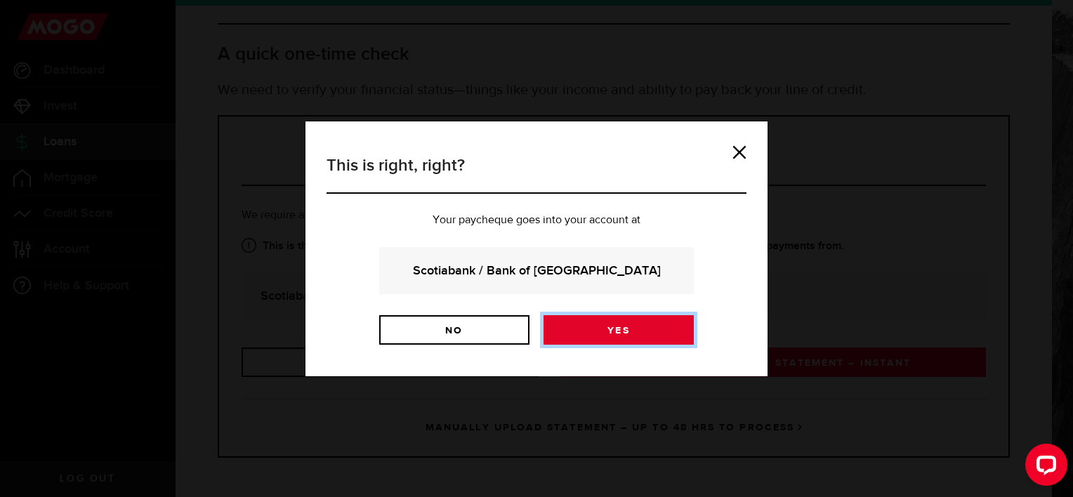
click at [626, 334] on link "Yes" at bounding box center [619, 330] width 150 height 30
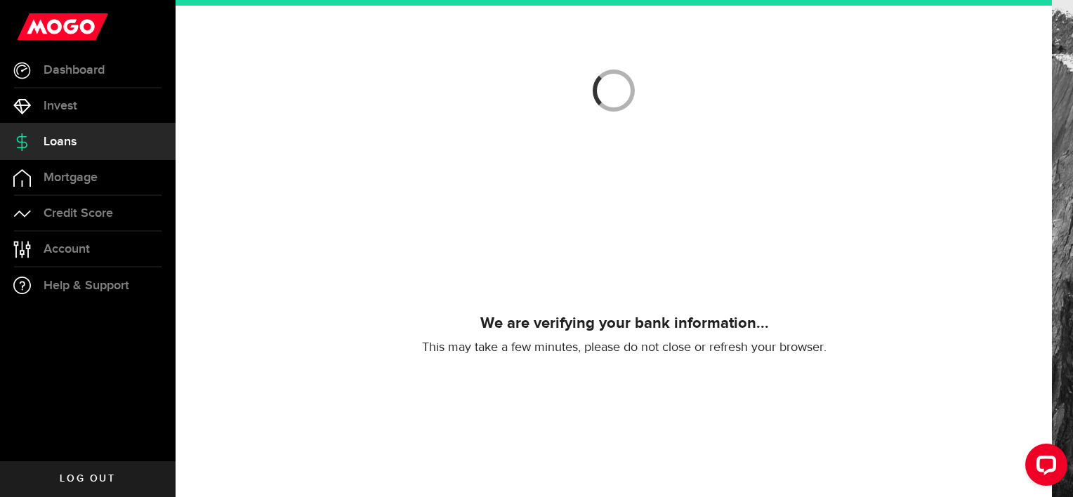
scroll to position [112, 0]
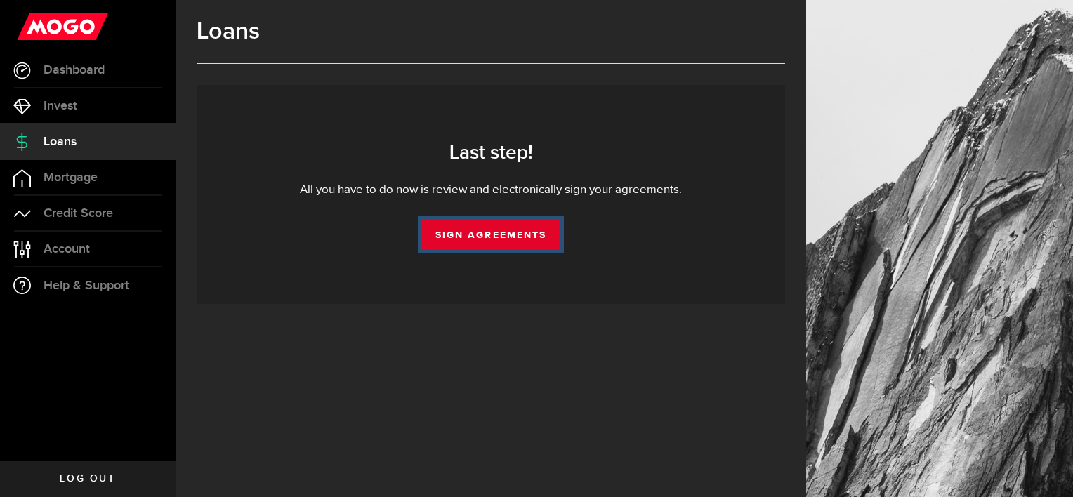
click at [516, 233] on link "Sign Agreements" at bounding box center [490, 235] width 139 height 30
